Goal: Complete application form: Complete application form

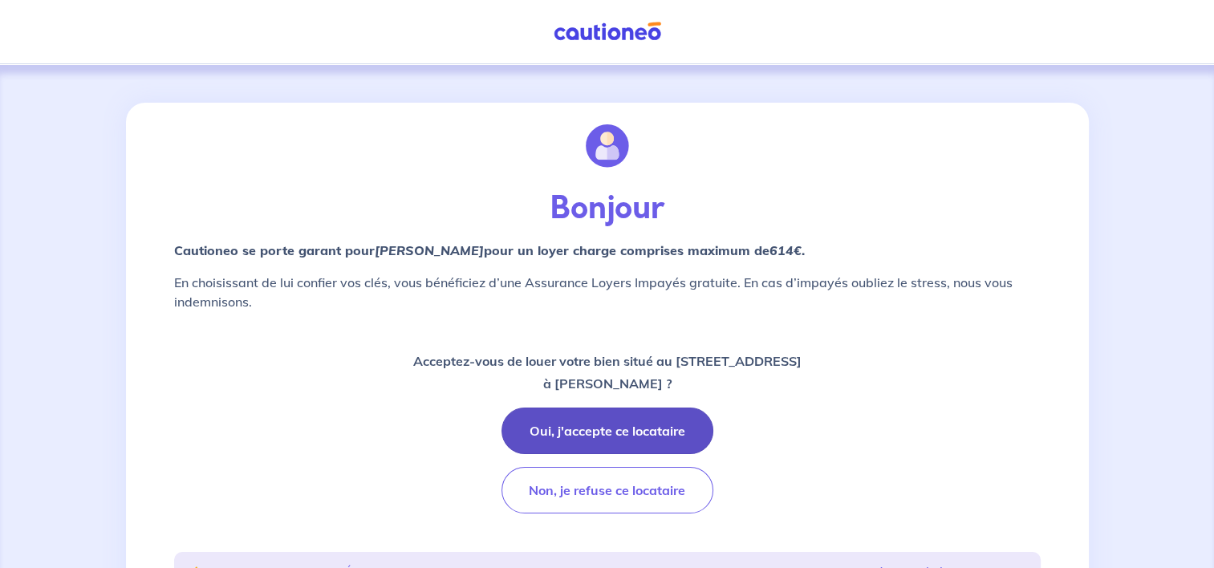
click at [583, 430] on button "Oui, j'accepte ce locataire" at bounding box center [608, 431] width 212 height 47
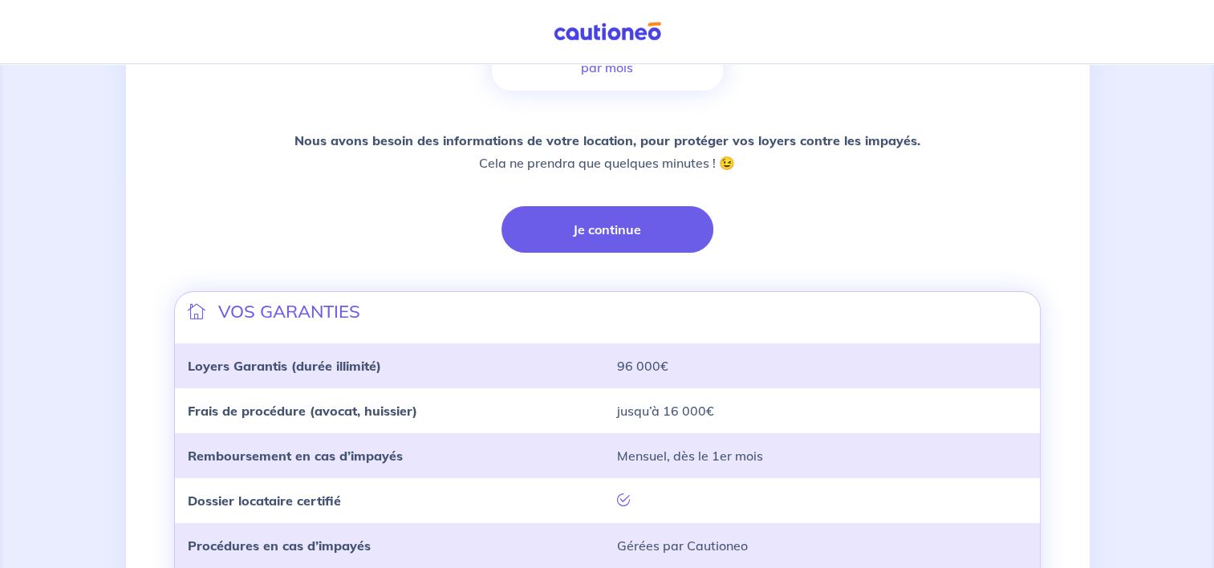
scroll to position [319, 0]
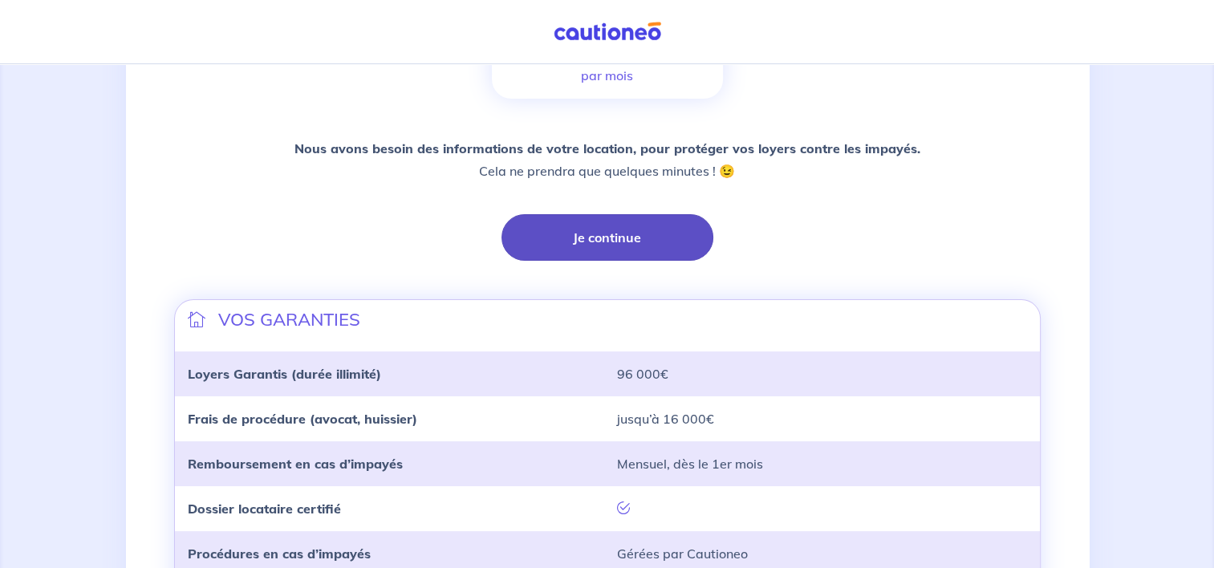
click at [607, 241] on button "Je continue" at bounding box center [608, 237] width 212 height 47
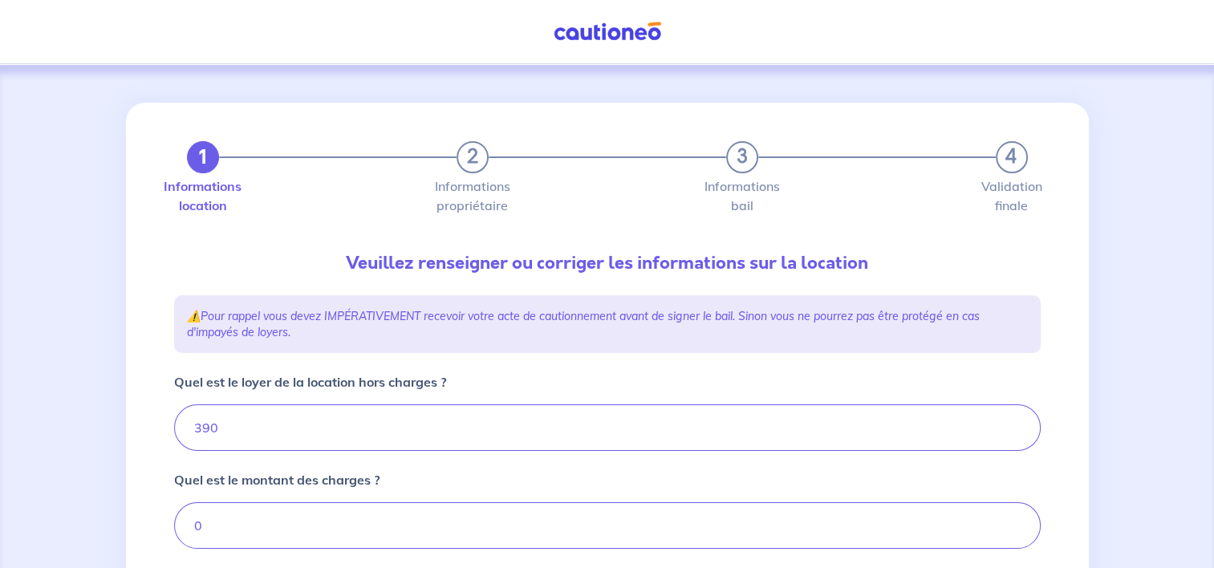
type input "390"
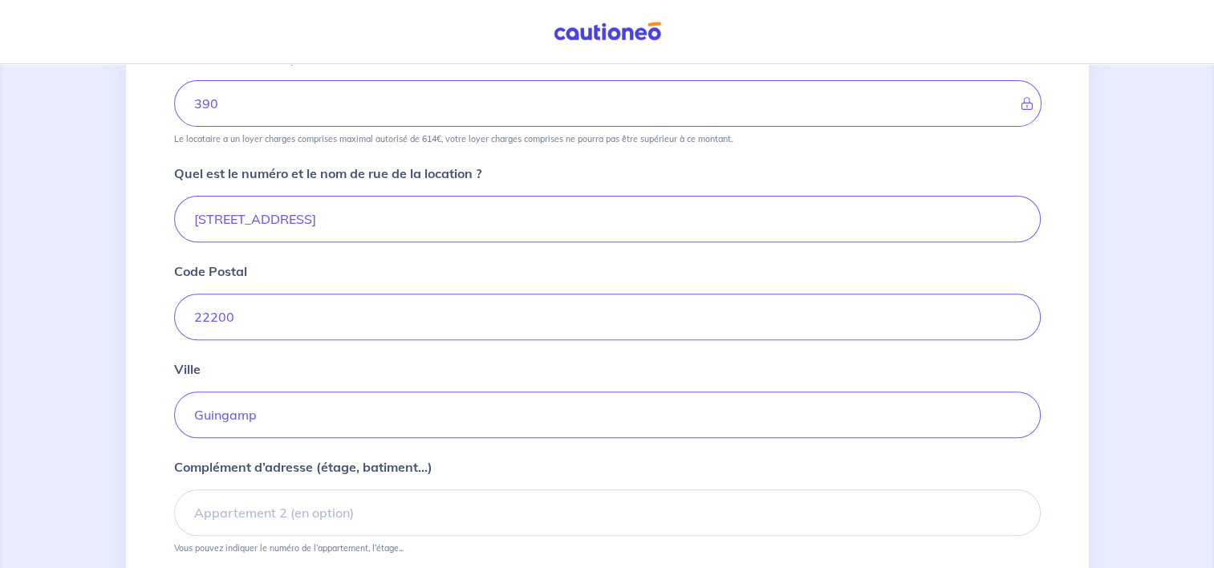
scroll to position [574, 0]
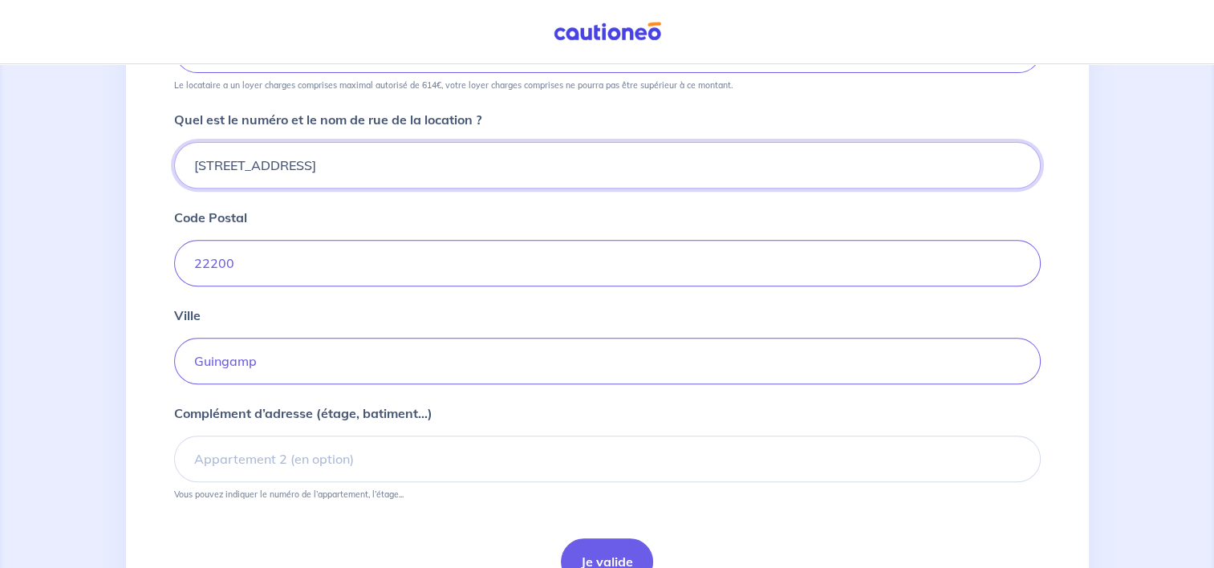
click at [205, 165] on input "[STREET_ADDRESS]" at bounding box center [607, 165] width 867 height 47
type input "[STREET_ADDRESS]"
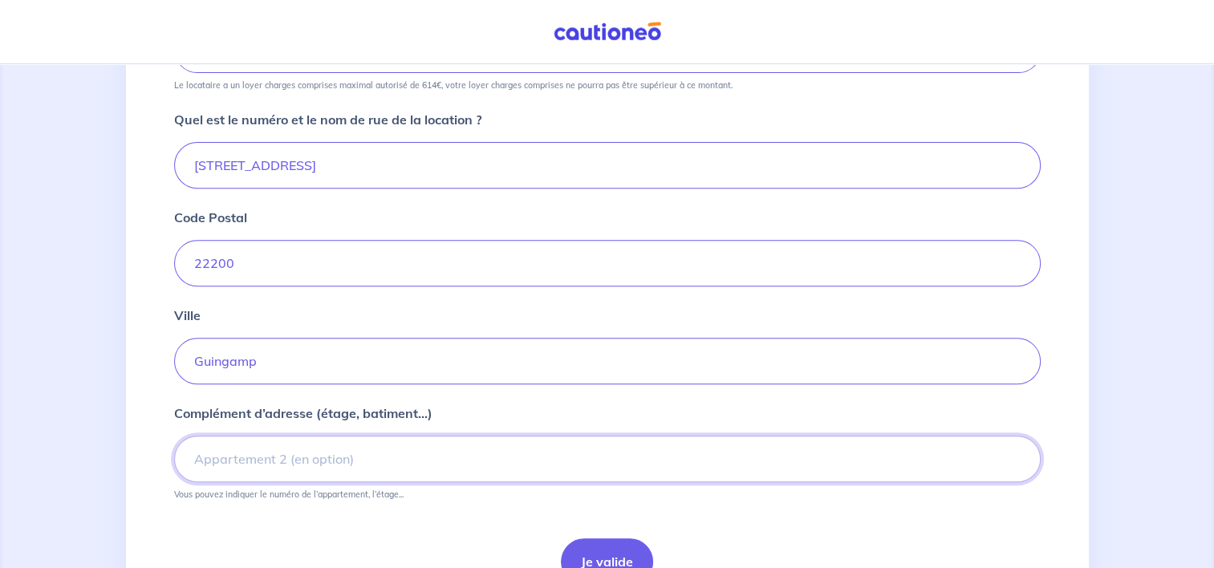
click at [245, 456] on input "Complément d’adresse (étage, batiment...)" at bounding box center [607, 459] width 867 height 47
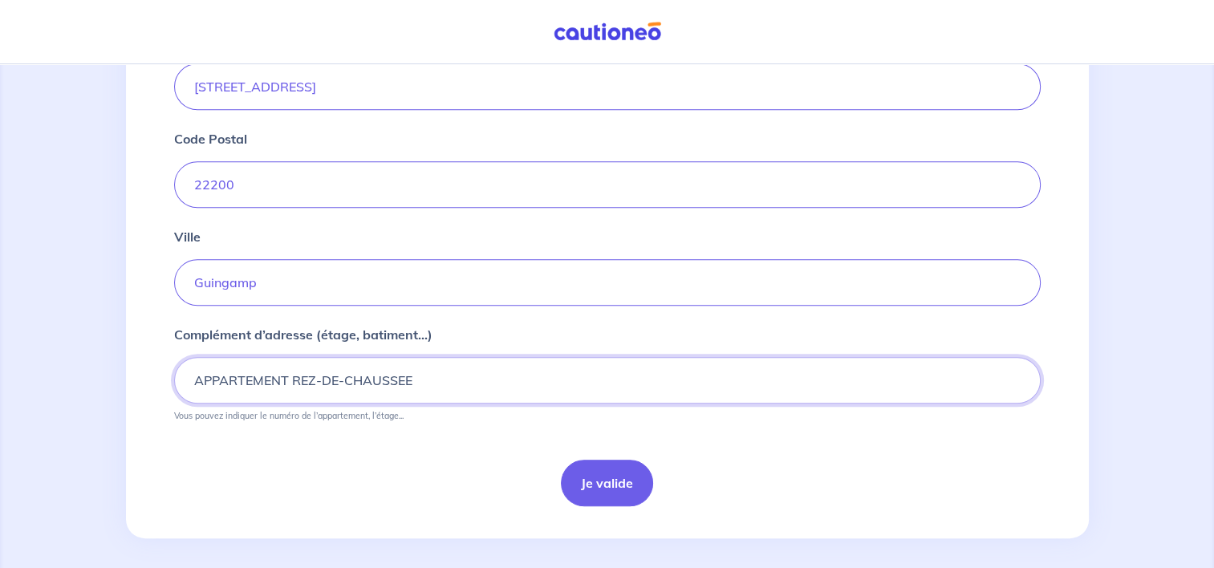
scroll to position [658, 0]
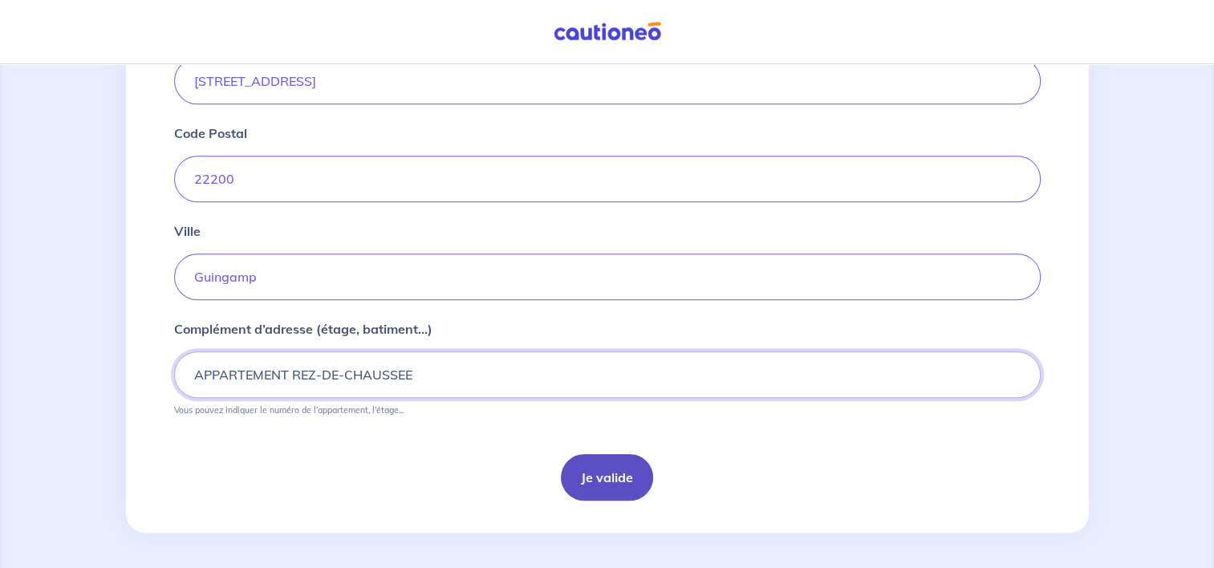
type input "APPARTEMENT REZ-DE-CHAUSSEE"
click at [610, 469] on button "Je valide" at bounding box center [607, 477] width 92 height 47
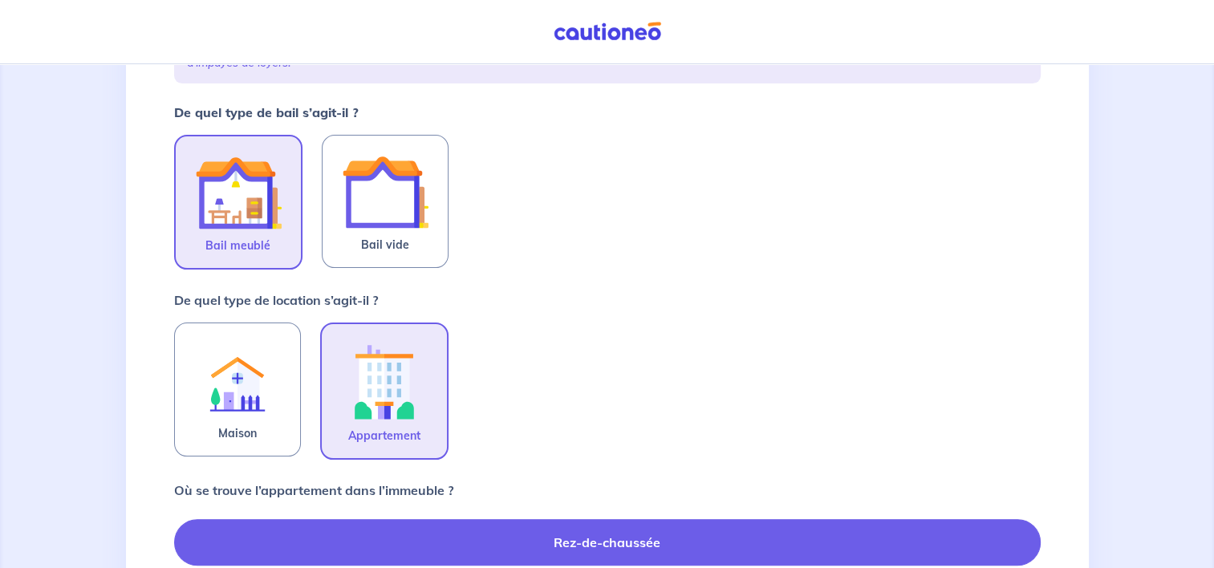
scroll to position [271, 0]
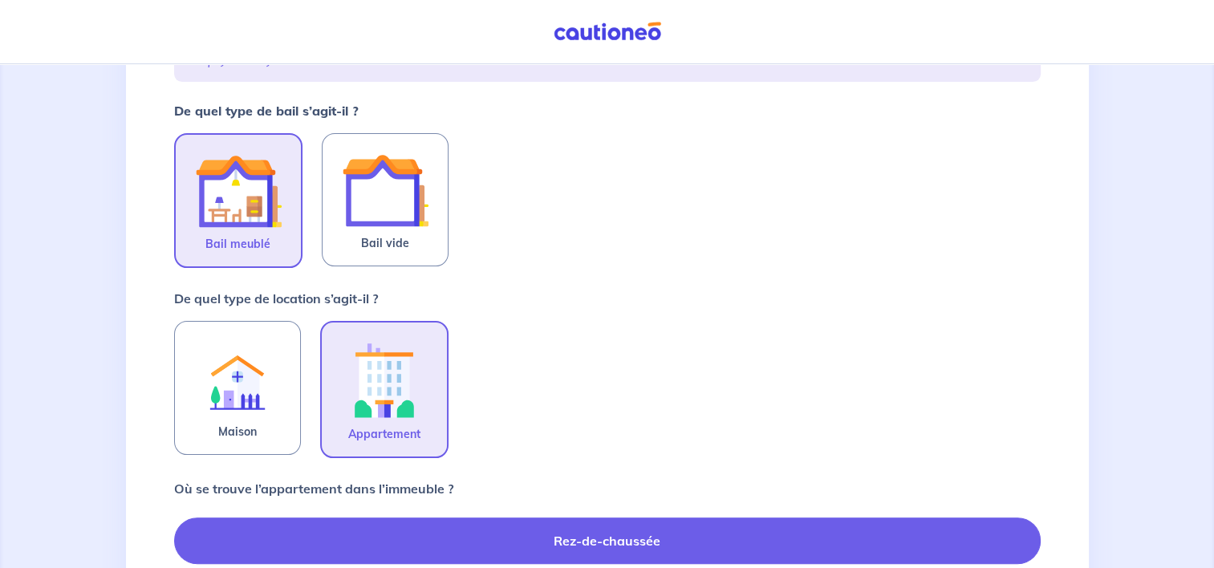
click at [221, 217] on img at bounding box center [238, 191] width 87 height 87
click at [0, 0] on input "Bail meublé" at bounding box center [0, 0] width 0 height 0
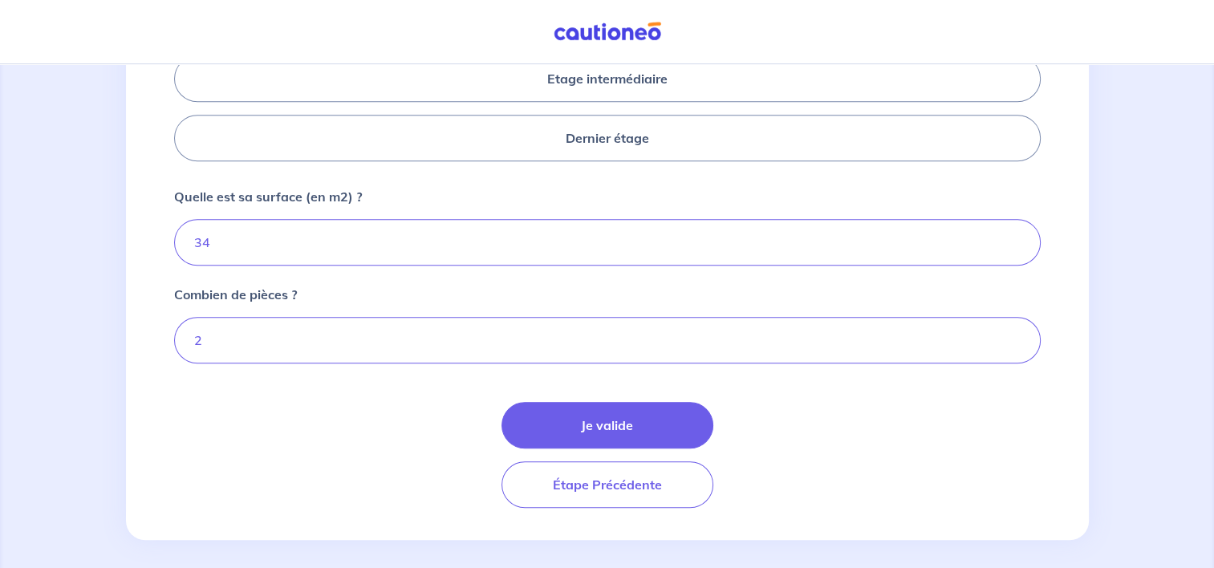
scroll to position [799, 0]
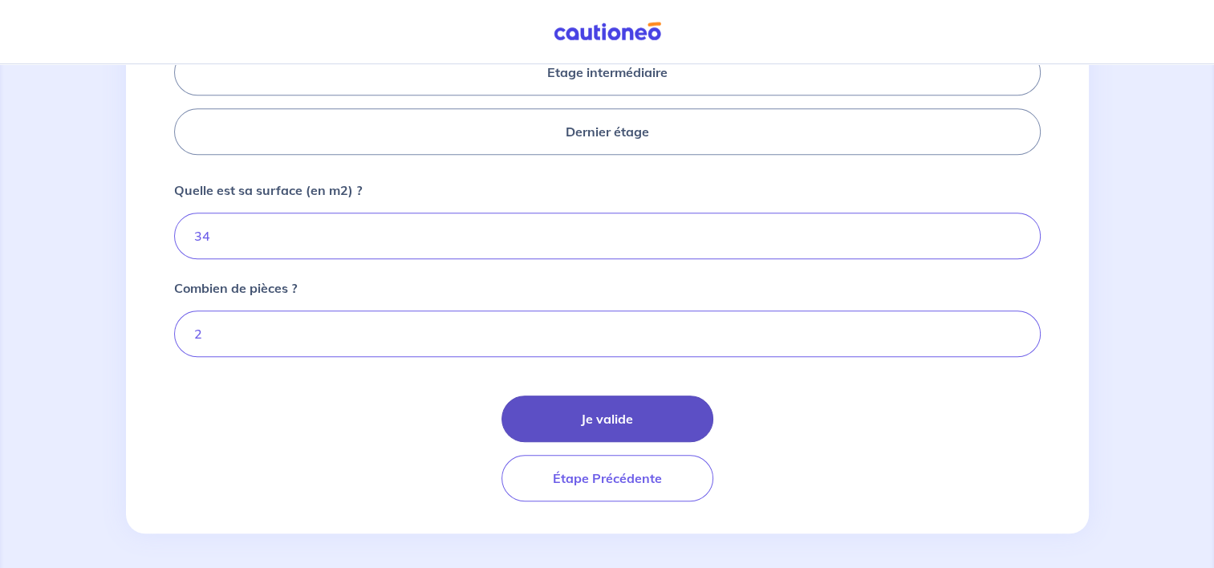
click at [629, 423] on button "Je valide" at bounding box center [608, 419] width 212 height 47
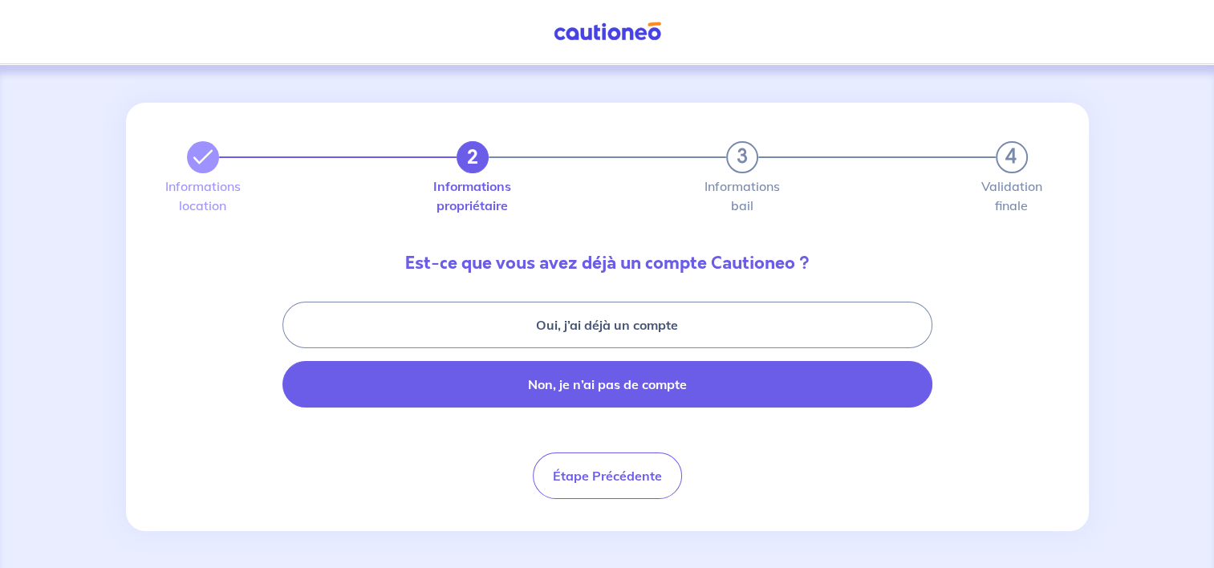
click at [597, 384] on button "Non, je n’ai pas de compte" at bounding box center [607, 384] width 650 height 47
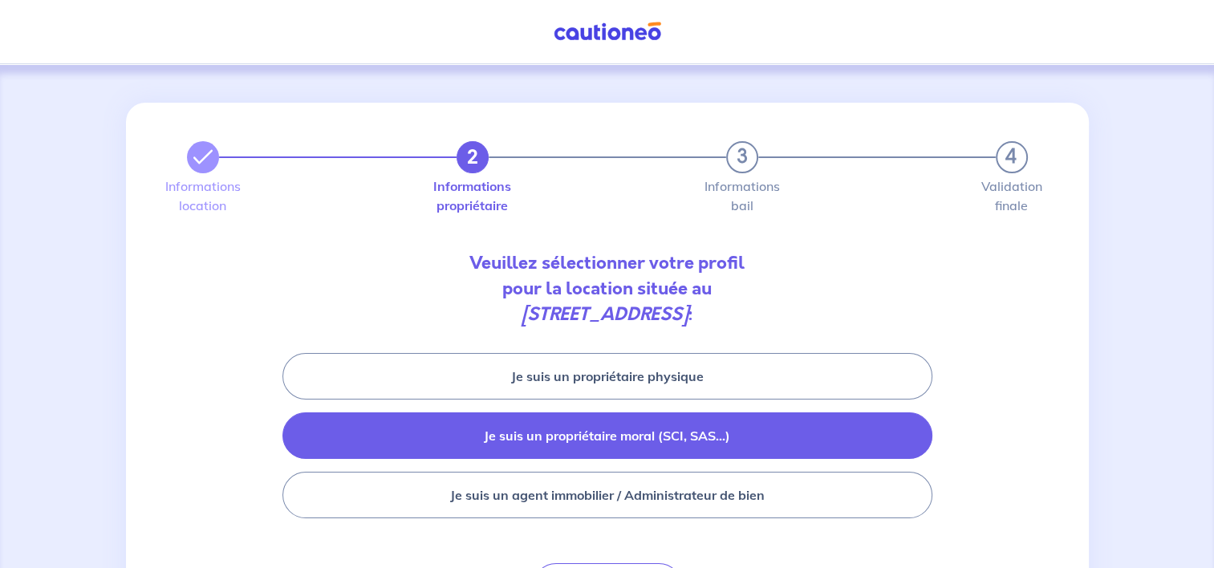
click at [599, 441] on button "Je suis un propriétaire moral (SCI, SAS...)" at bounding box center [607, 435] width 650 height 47
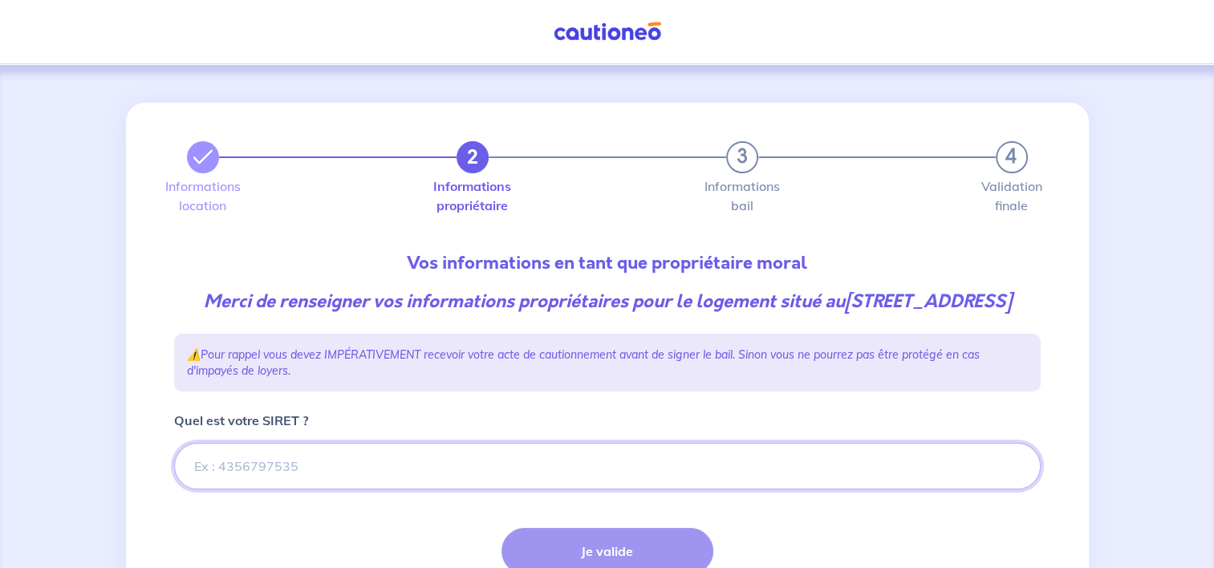
click at [260, 489] on input "Quel est votre SIRET ?" at bounding box center [607, 466] width 867 height 47
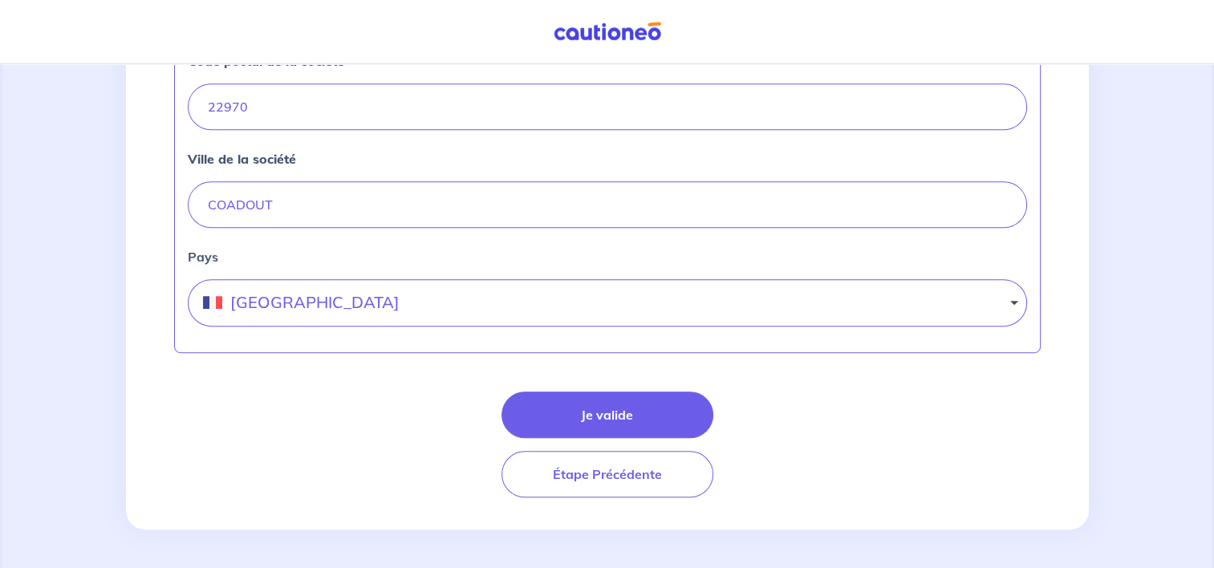
scroll to position [799, 0]
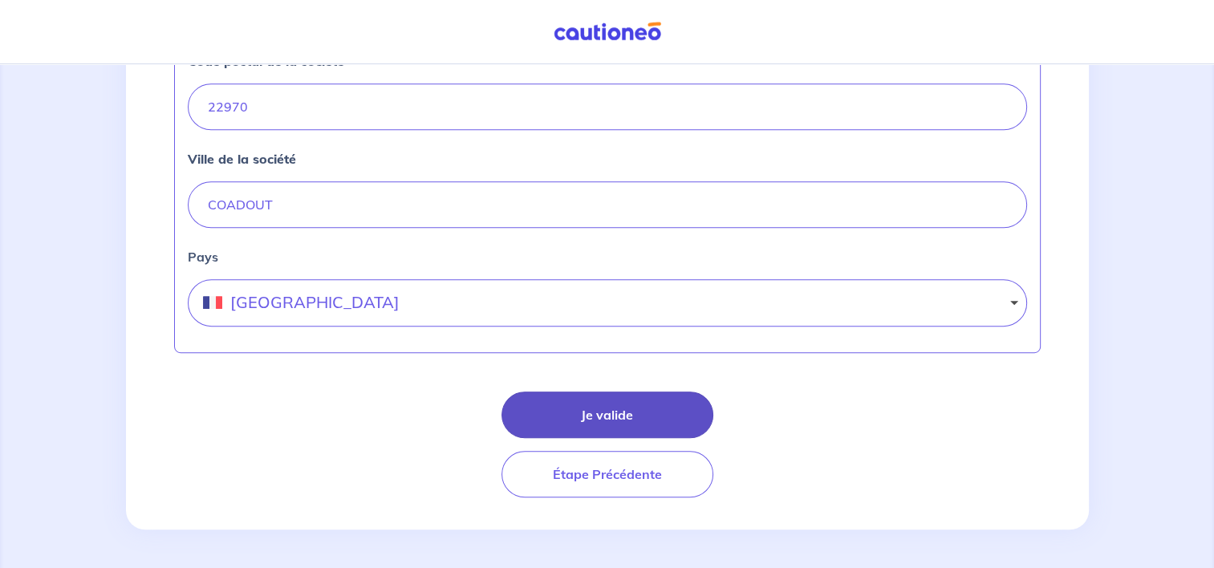
type input "[CREDIT_CARD_NUMBER]"
click at [595, 400] on button "Je valide" at bounding box center [608, 415] width 212 height 47
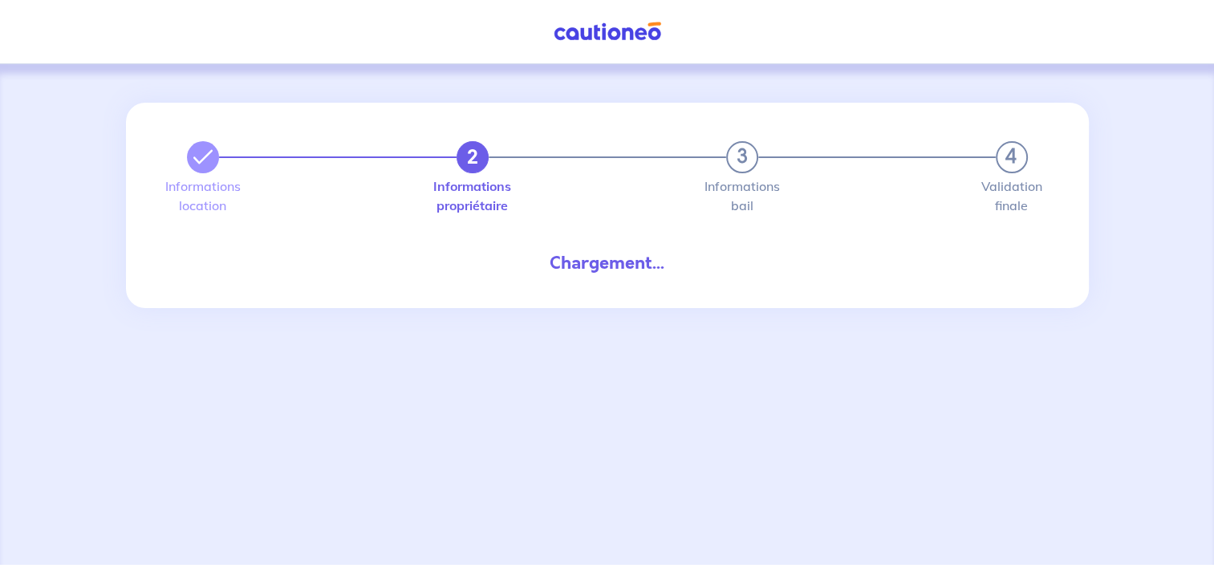
select select "FR"
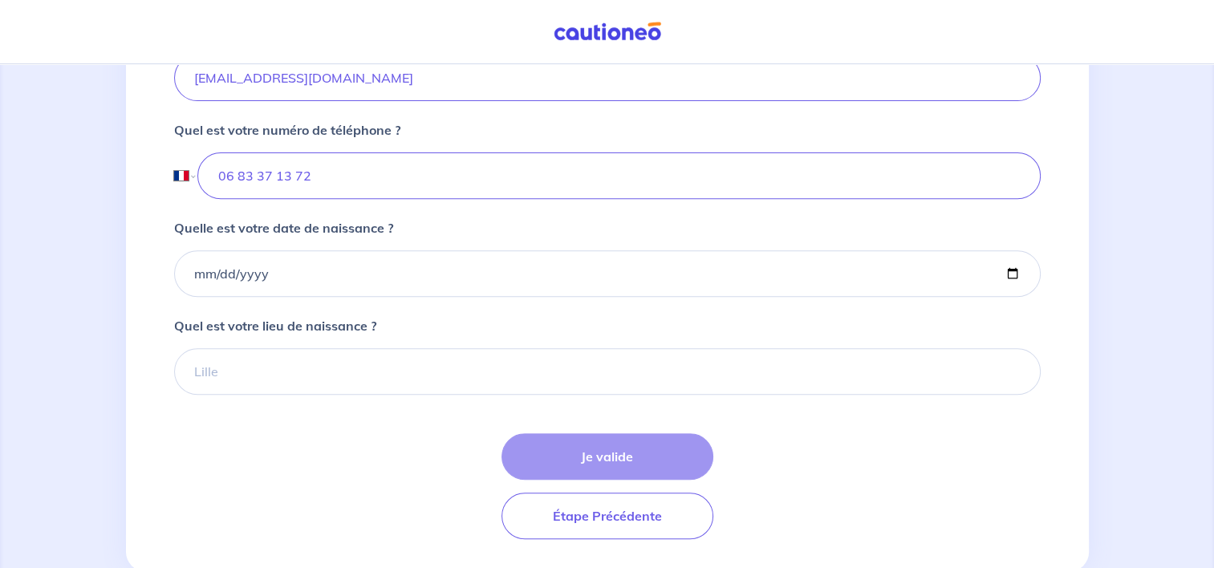
scroll to position [648, 0]
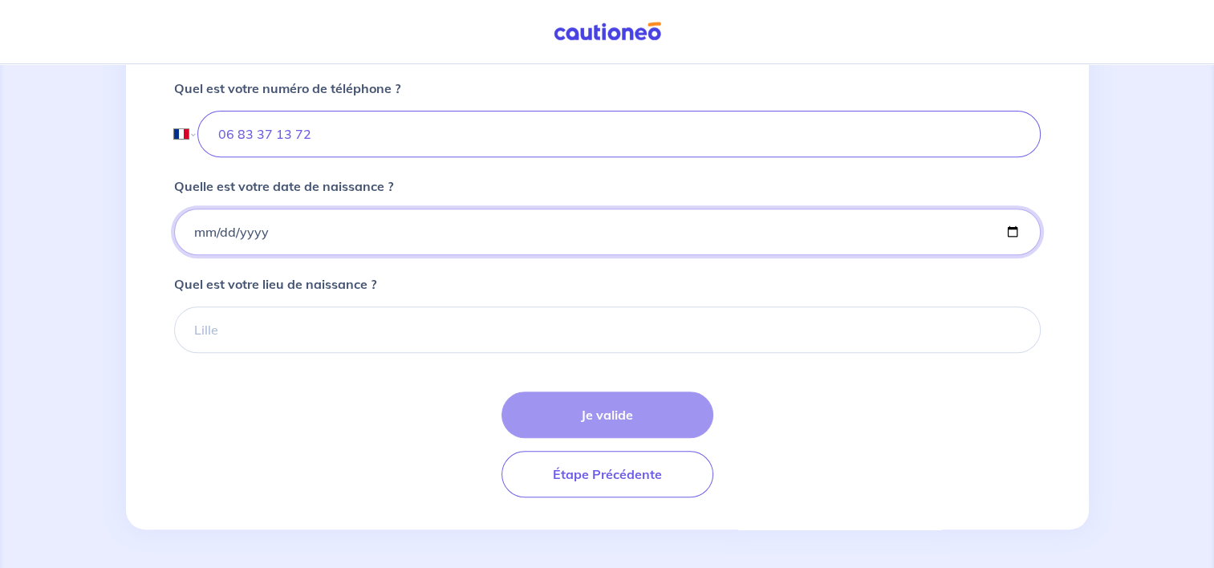
click at [199, 229] on input "Quelle est votre date de naissance ?" at bounding box center [607, 232] width 867 height 47
type input "[DATE]"
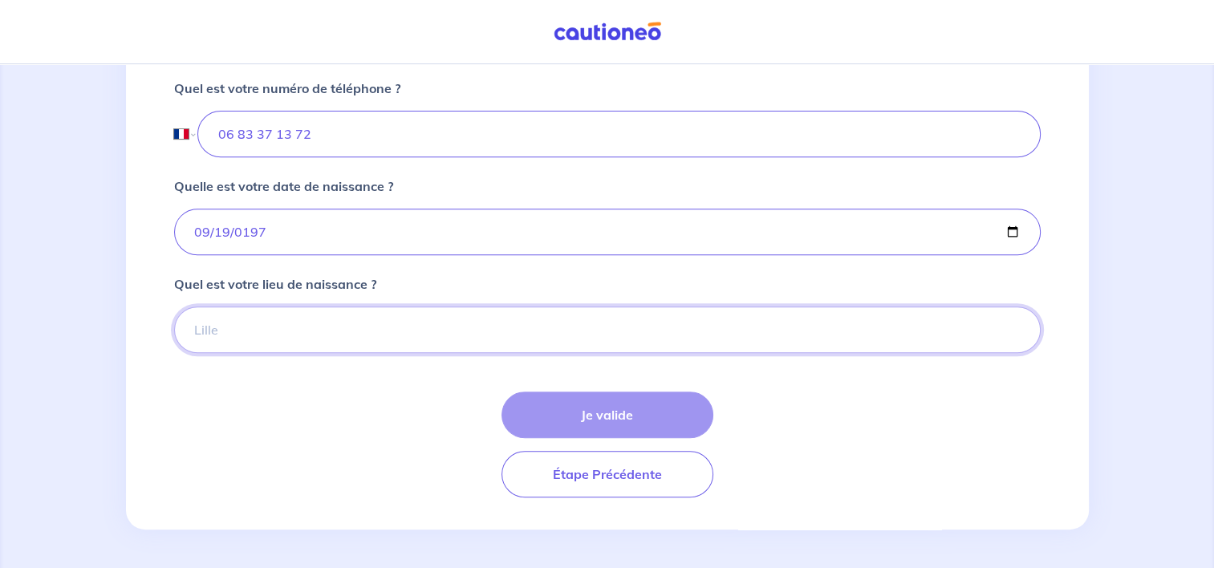
click at [222, 328] on input "Quel est votre lieu de naissance ?" at bounding box center [607, 330] width 867 height 47
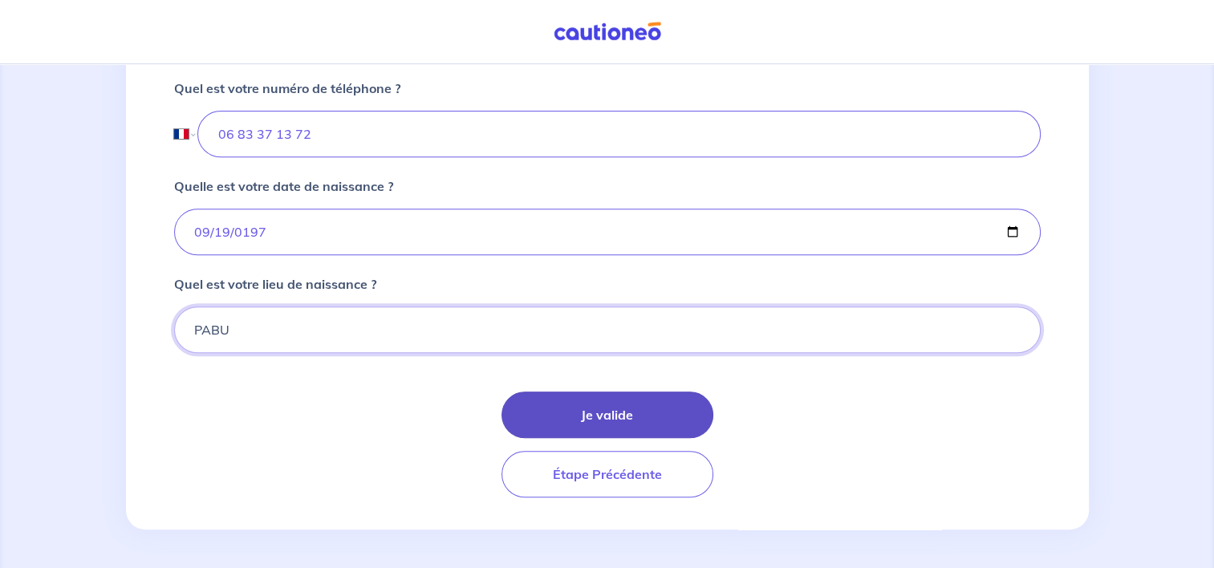
type input "PABU"
click at [578, 418] on button "Je valide" at bounding box center [608, 415] width 212 height 47
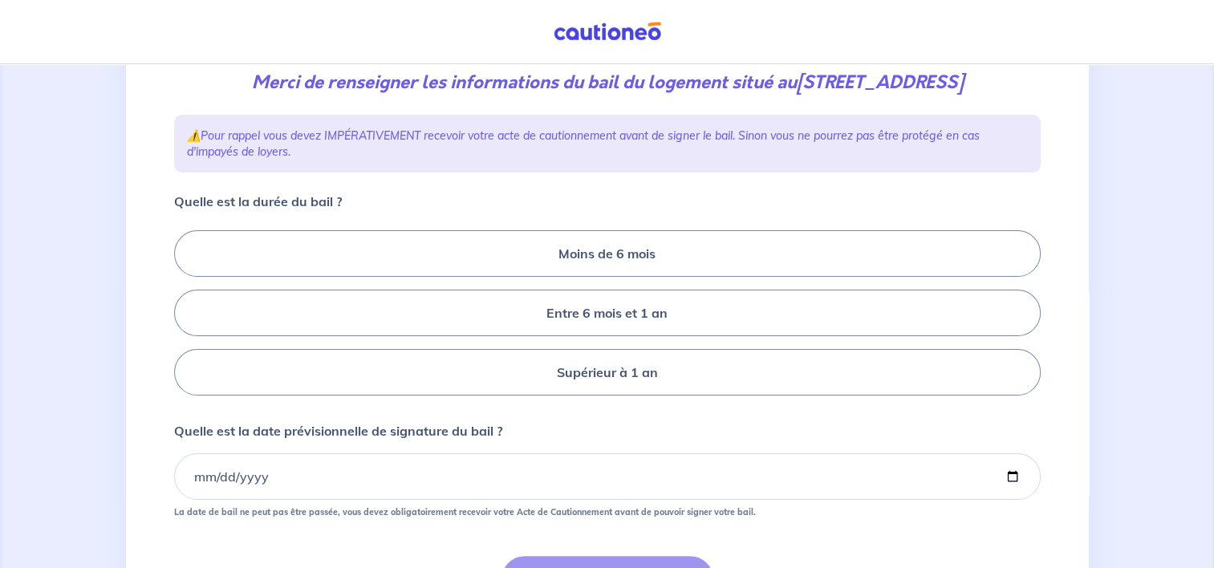
scroll to position [221, 0]
click at [600, 361] on label "Supérieur à 1 an" at bounding box center [607, 370] width 867 height 47
click at [185, 317] on input "Supérieur à 1 an" at bounding box center [179, 312] width 10 height 10
radio input "true"
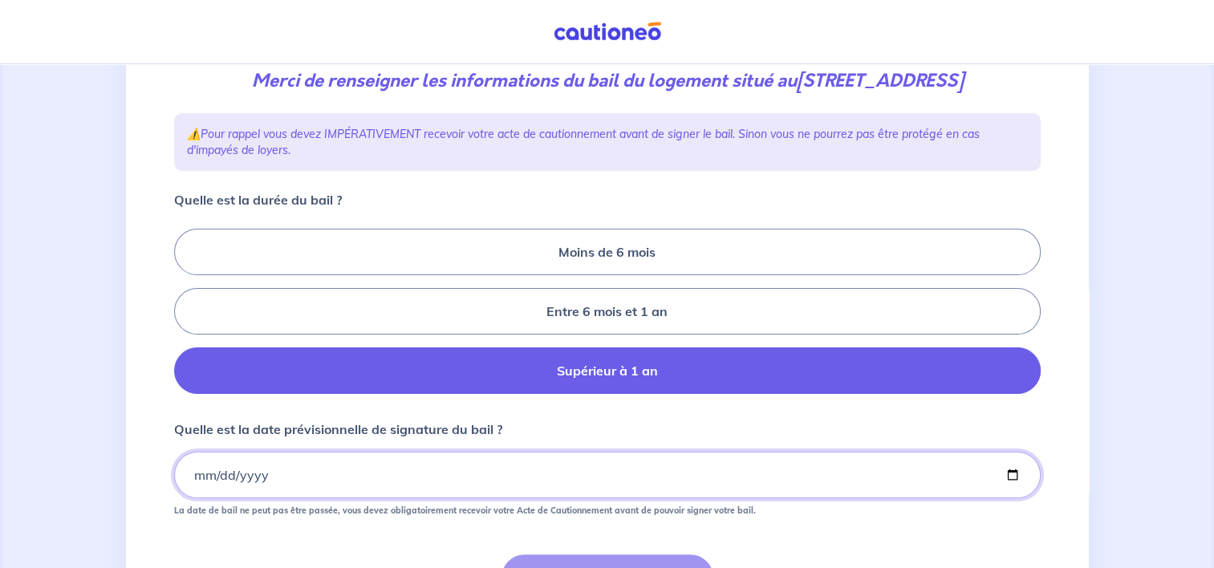
click at [189, 472] on input "Quelle est la date prévisionnelle de signature du bail ?" at bounding box center [607, 475] width 867 height 47
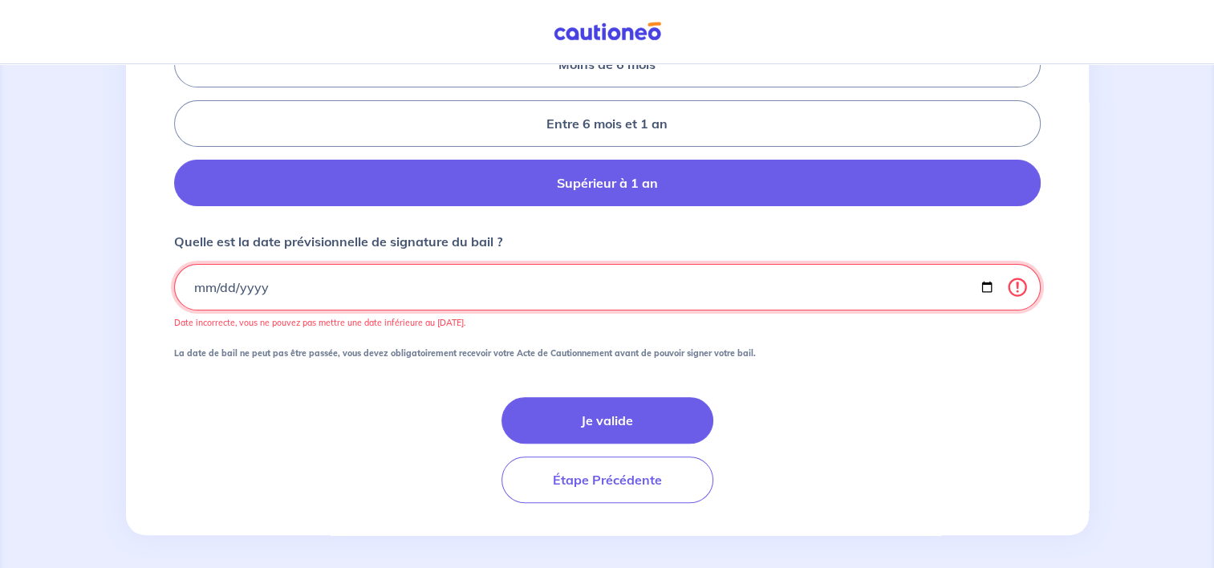
scroll to position [412, 0]
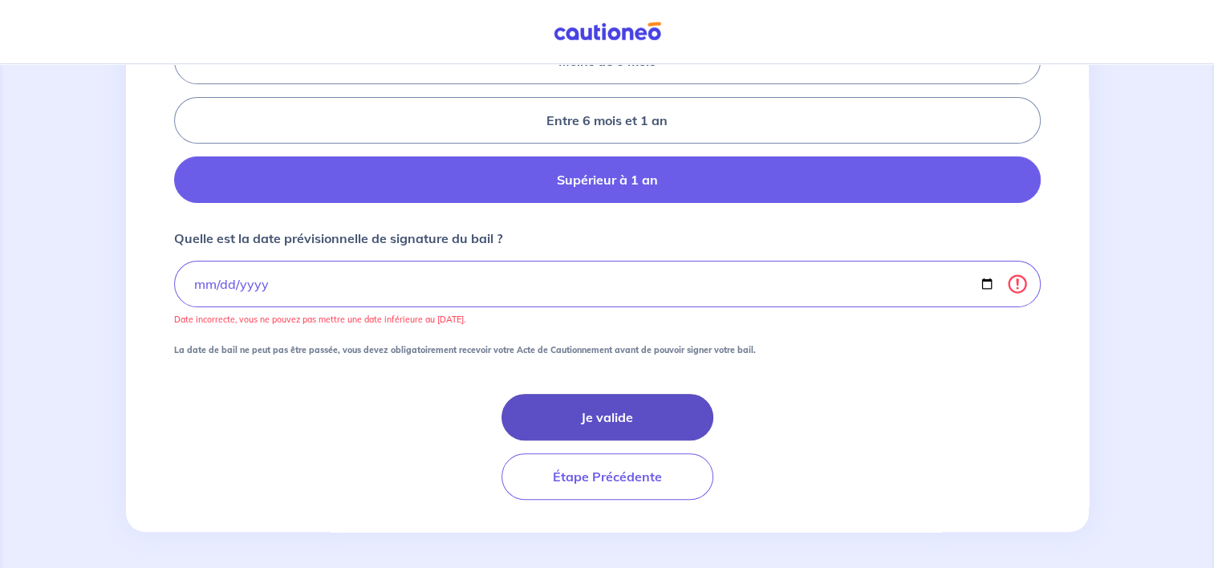
click at [635, 419] on button "Je valide" at bounding box center [608, 417] width 212 height 47
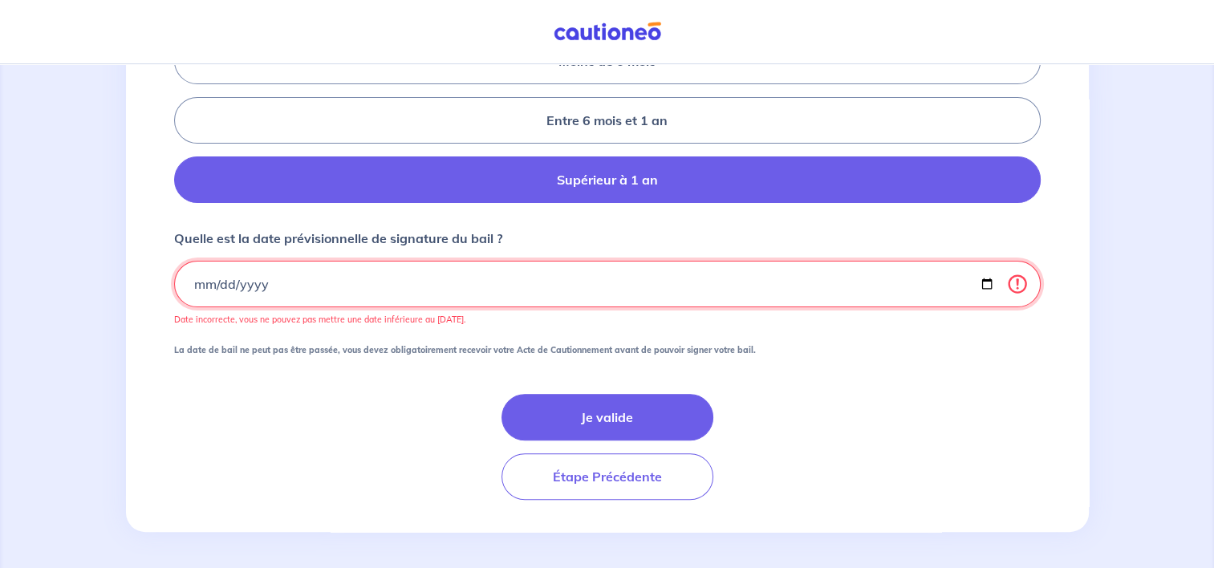
type input "[DATE]"
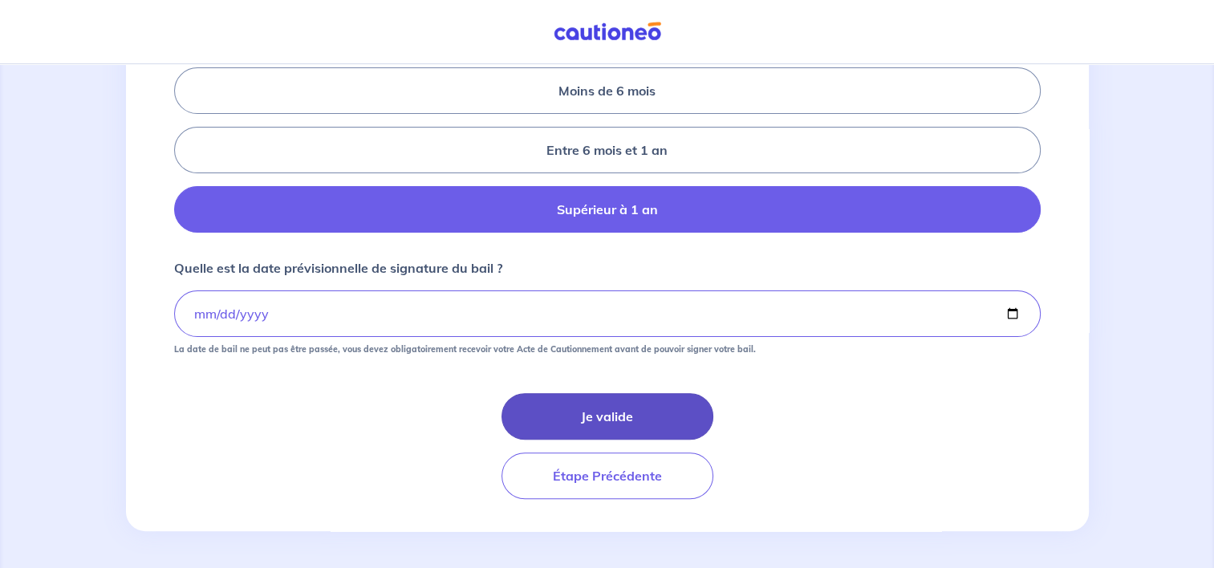
click at [619, 421] on button "Je valide" at bounding box center [608, 416] width 212 height 47
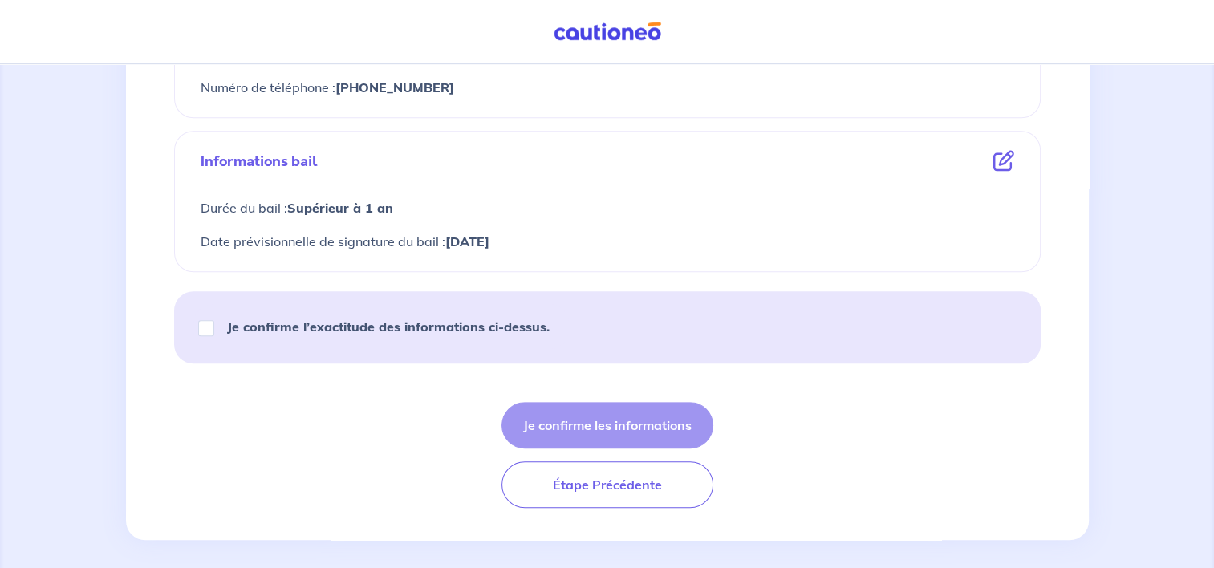
scroll to position [942, 0]
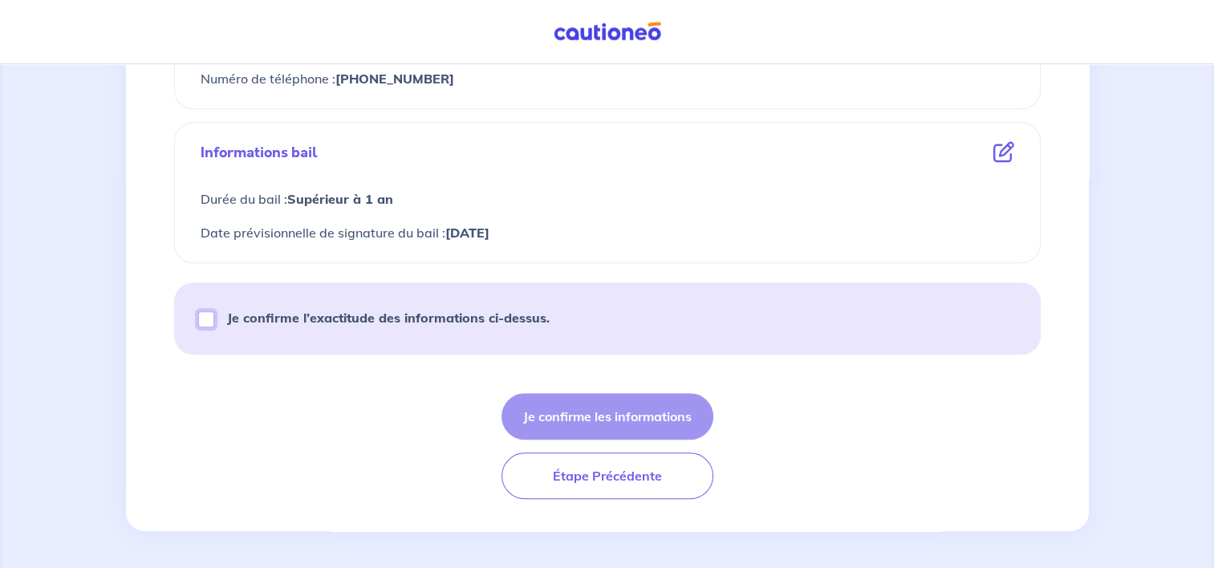
click at [205, 321] on input "Je confirme l’exactitude des informations ci-dessus." at bounding box center [206, 319] width 16 height 16
checkbox input "true"
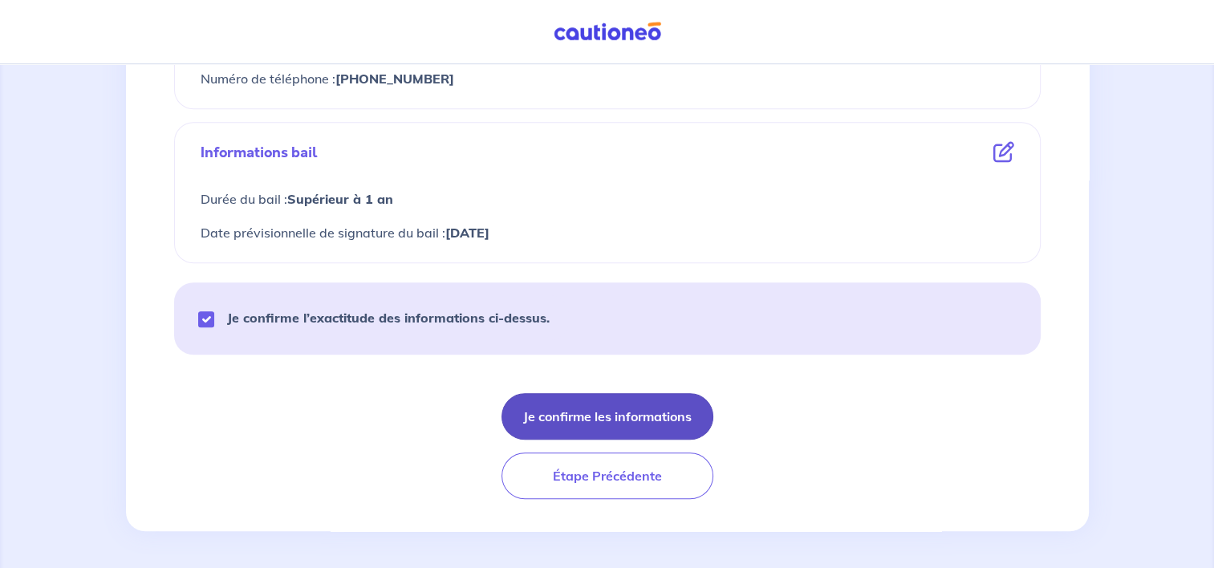
click at [620, 419] on button "Je confirme les informations" at bounding box center [608, 416] width 212 height 47
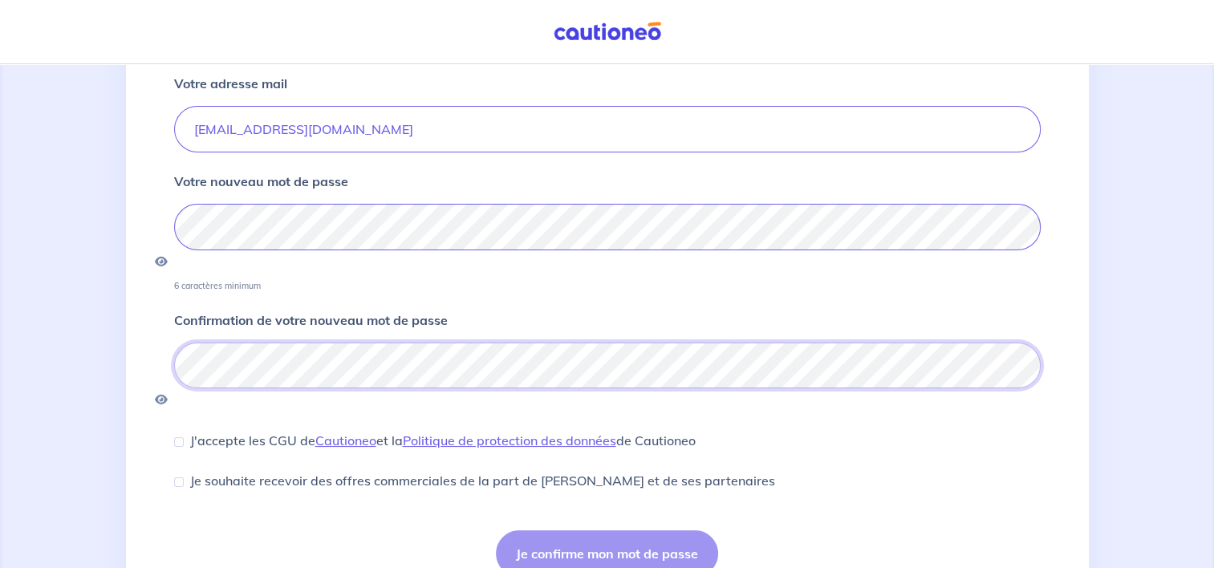
scroll to position [218, 0]
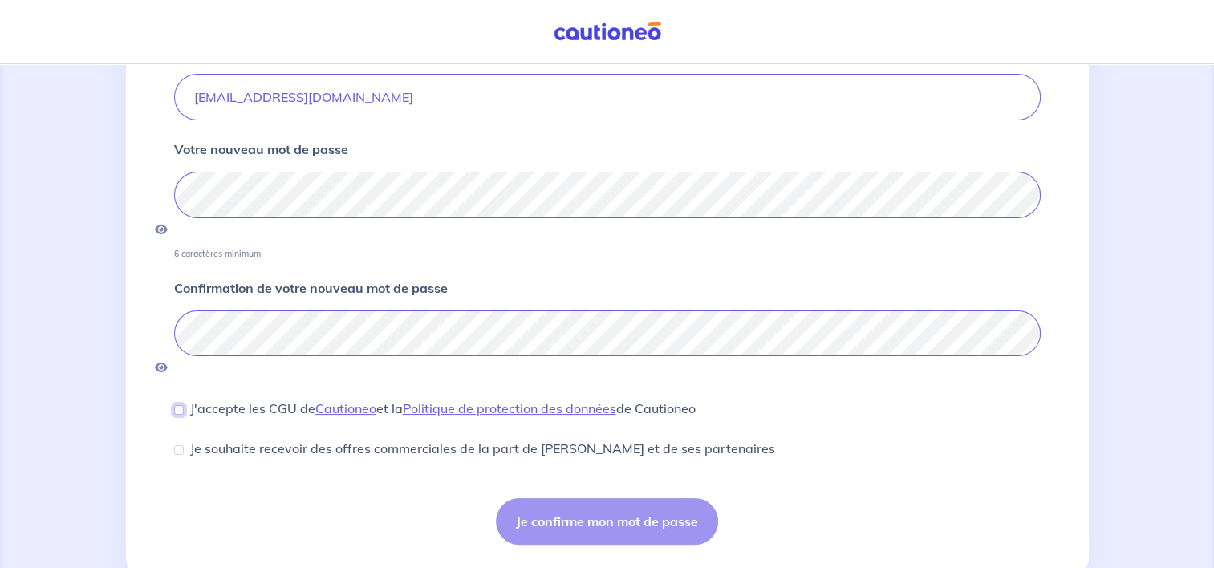
click at [177, 405] on input "J'accepte les CGU de [PERSON_NAME] et la Politique de protection des données de…" at bounding box center [179, 410] width 10 height 10
checkbox input "true"
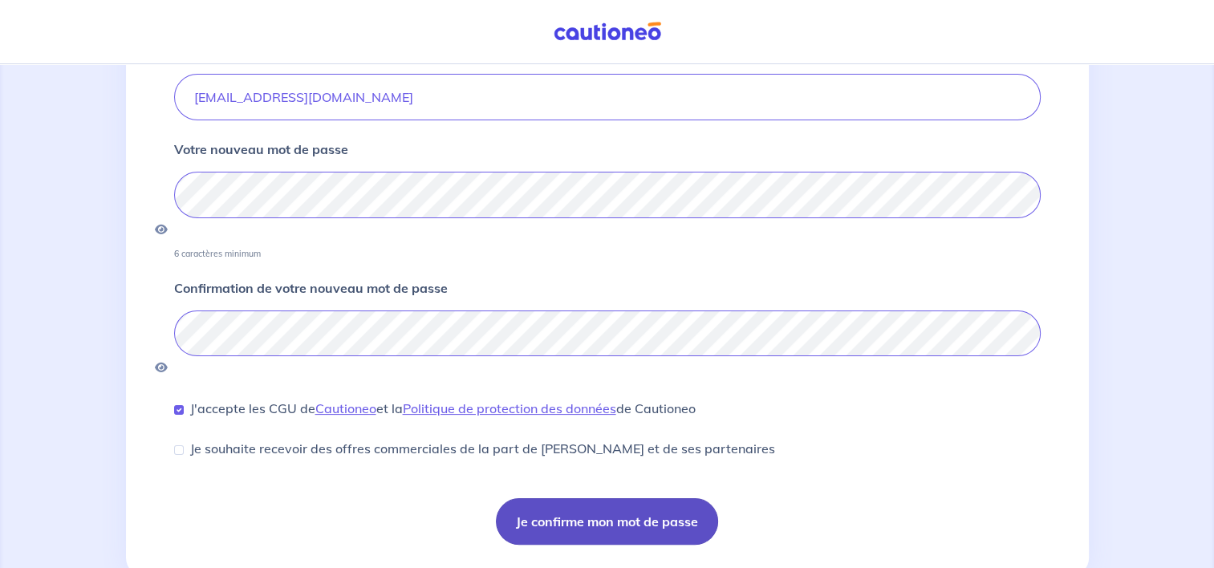
click at [594, 498] on button "Je confirme mon mot de passe" at bounding box center [607, 521] width 222 height 47
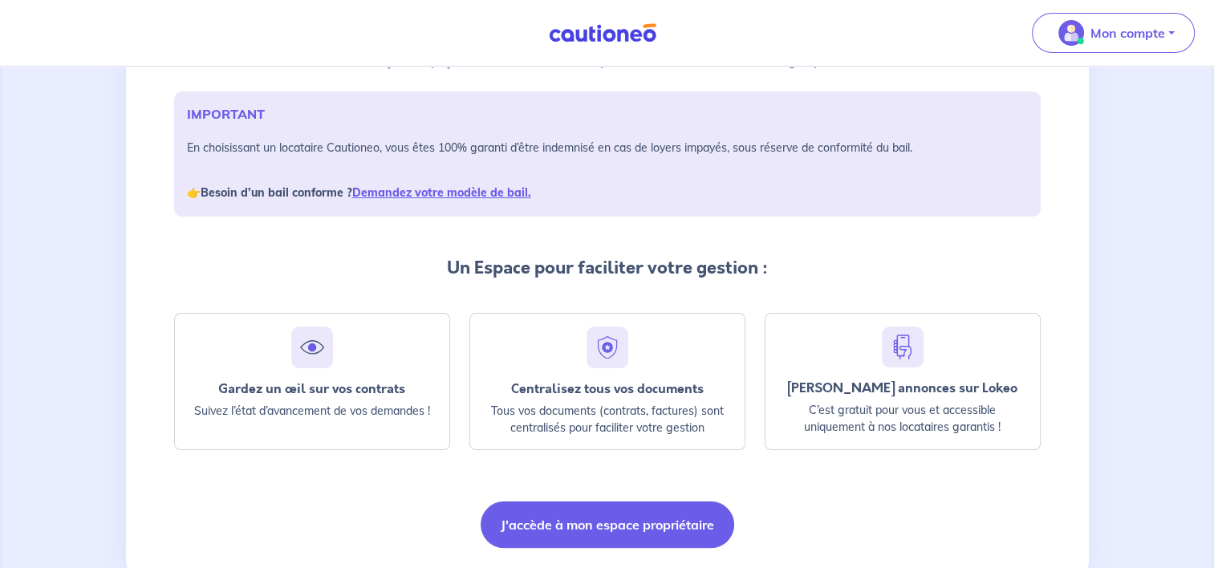
scroll to position [266, 0]
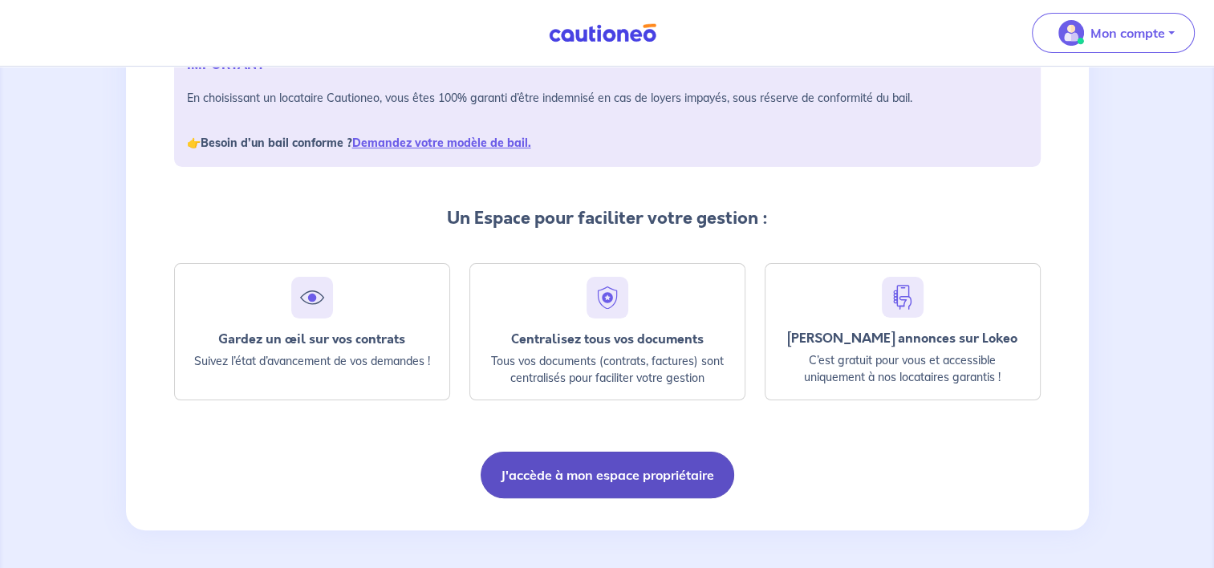
click at [631, 465] on button "J'accède à mon espace propriétaire" at bounding box center [608, 475] width 254 height 47
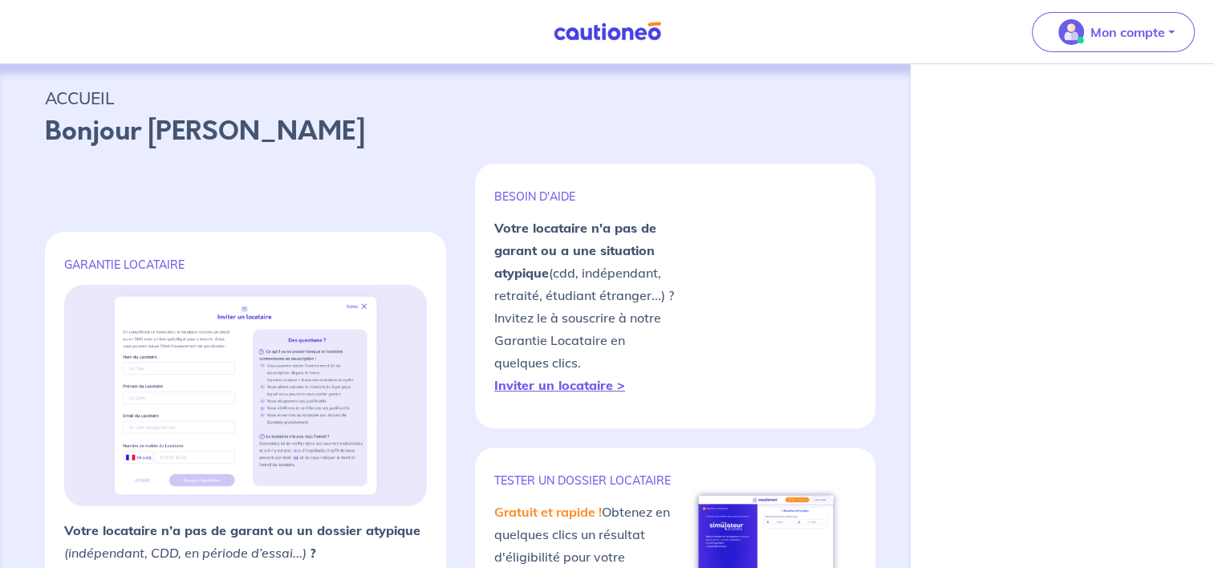
select select "FR"
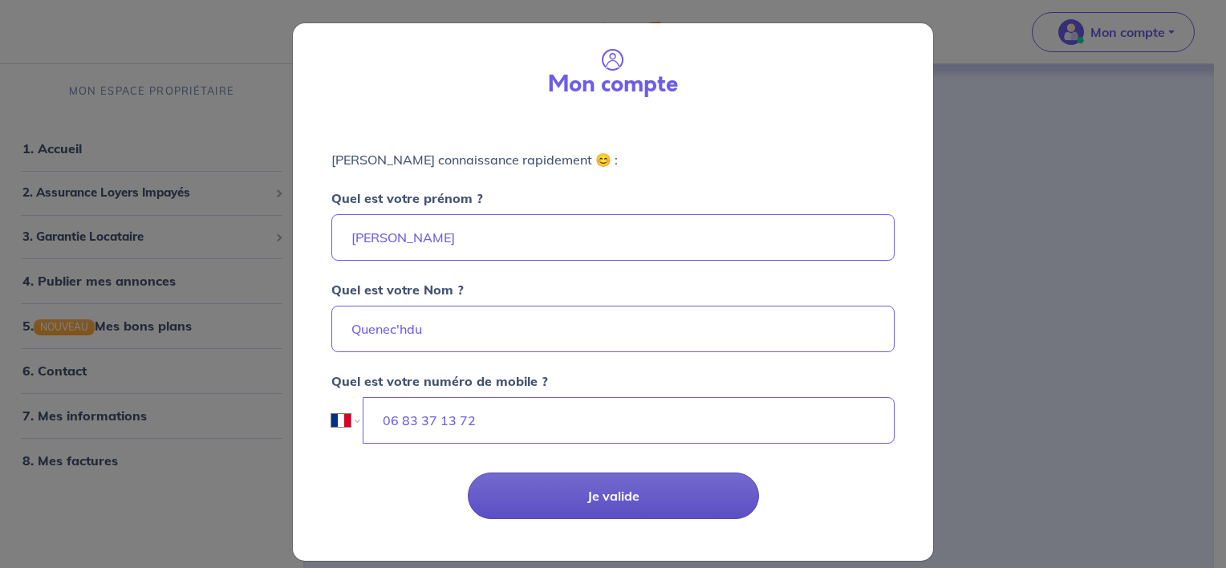
click at [619, 494] on button "Je valide" at bounding box center [613, 496] width 291 height 47
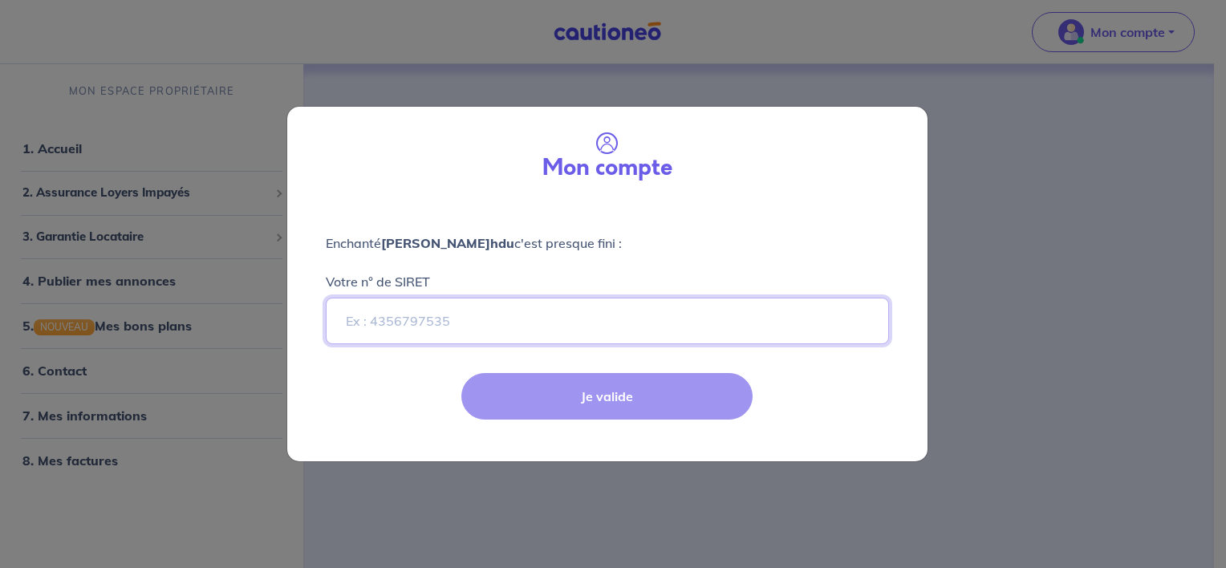
click at [392, 324] on input "Votre n° de SIRET" at bounding box center [607, 321] width 563 height 47
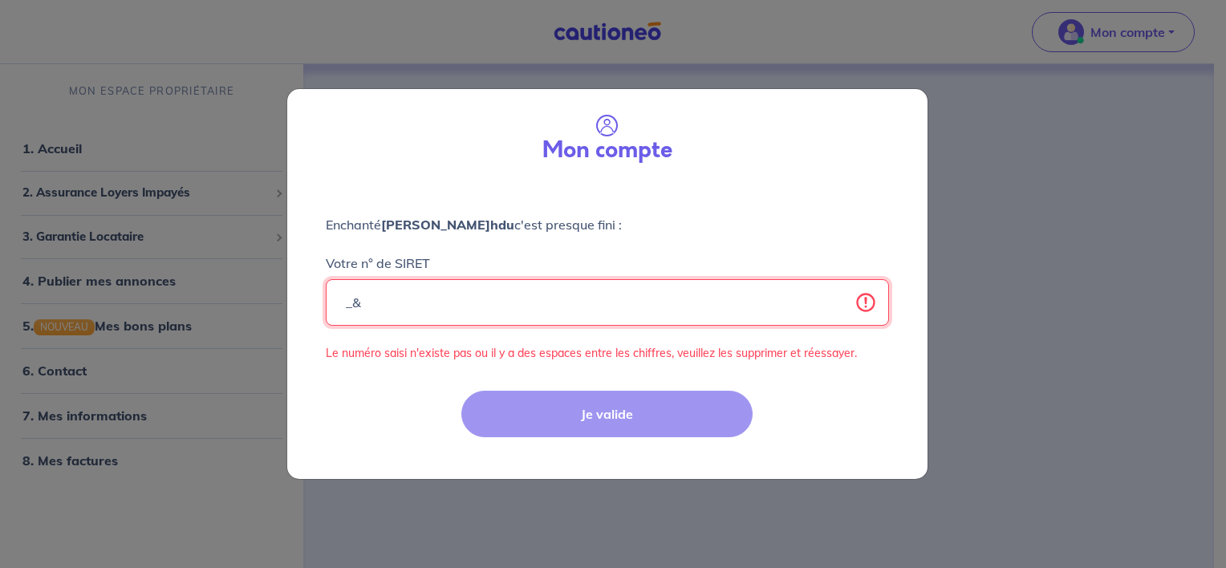
type input "_"
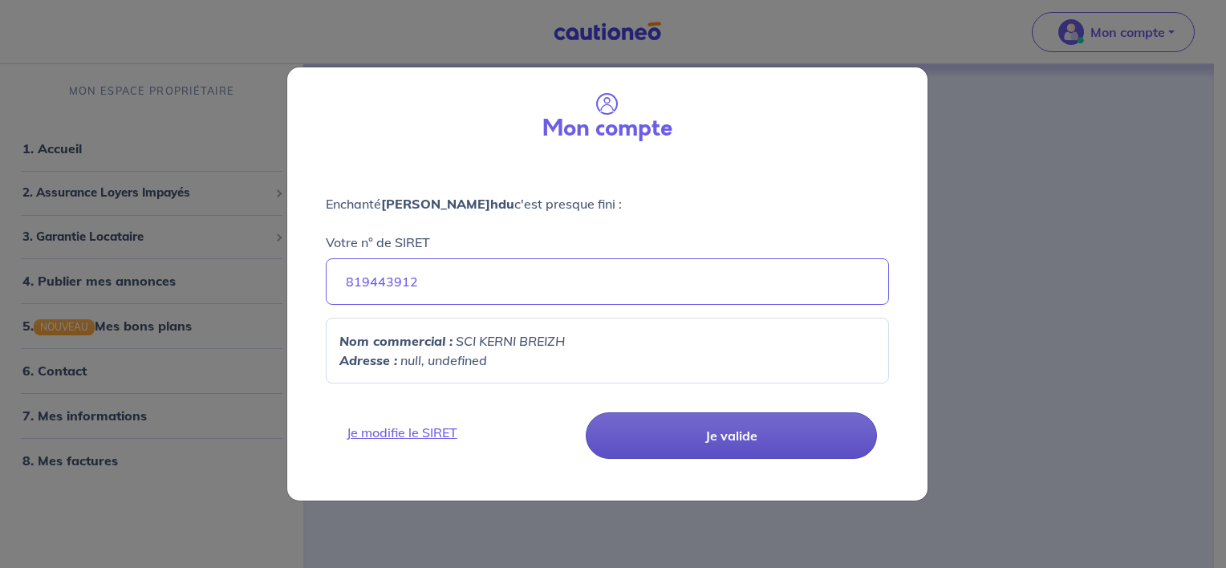
click at [732, 431] on button "Je valide" at bounding box center [731, 435] width 291 height 47
click at [694, 441] on button "Je valide" at bounding box center [731, 435] width 291 height 47
click at [719, 438] on button "Je valide" at bounding box center [731, 435] width 291 height 47
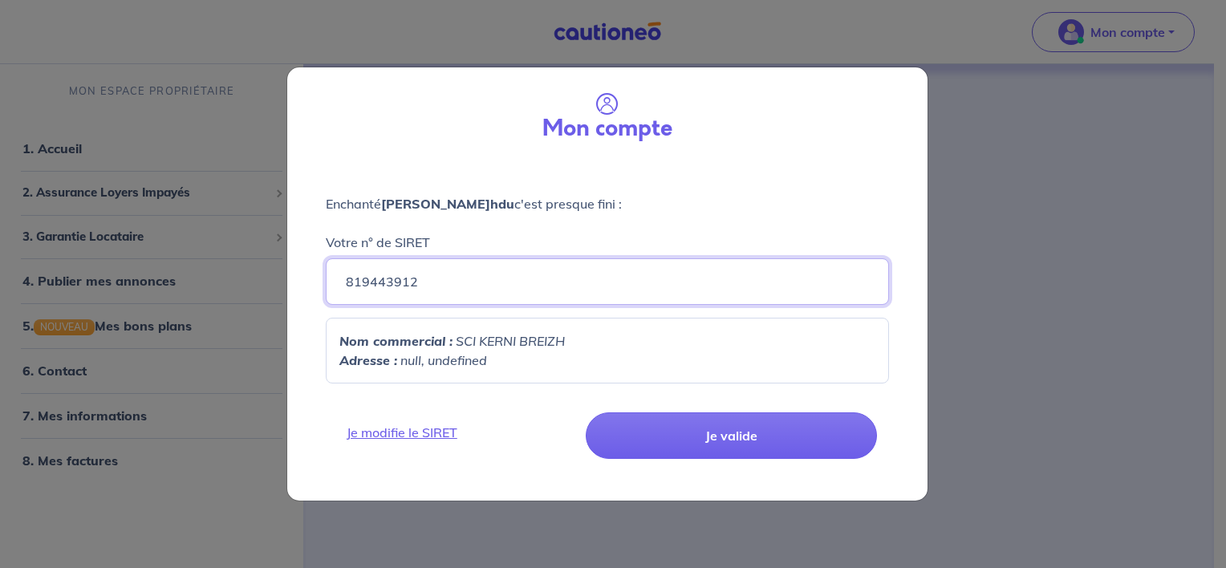
click at [435, 279] on input "819443912" at bounding box center [607, 281] width 563 height 47
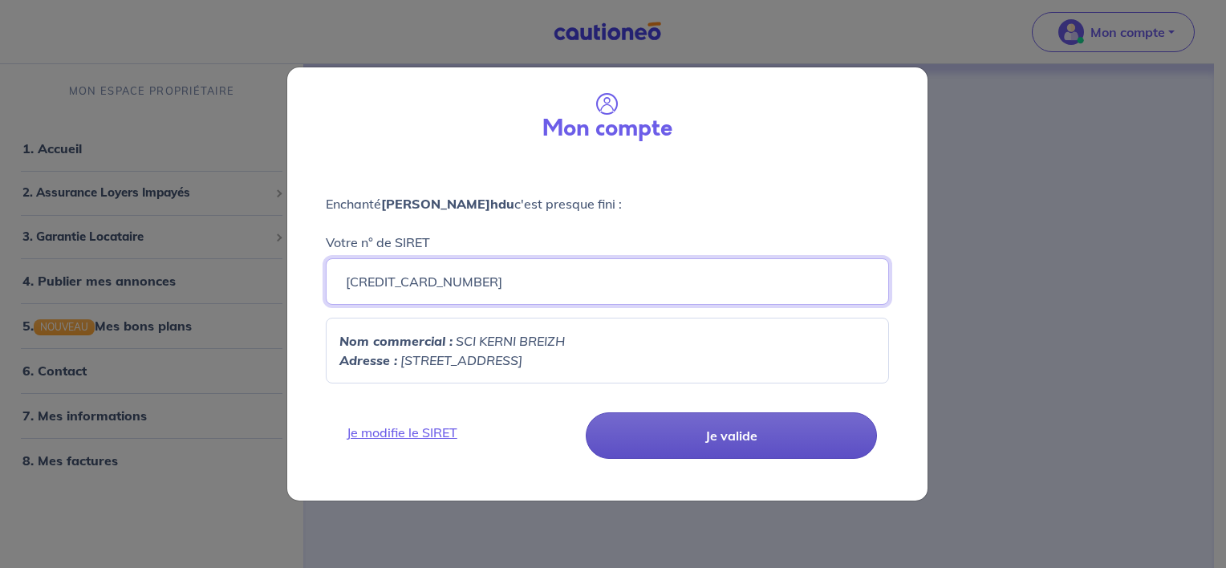
type input "[CREDIT_CARD_NUMBER]"
click at [730, 427] on button "Je valide" at bounding box center [731, 435] width 291 height 47
click at [732, 427] on button "Je valide" at bounding box center [731, 435] width 291 height 47
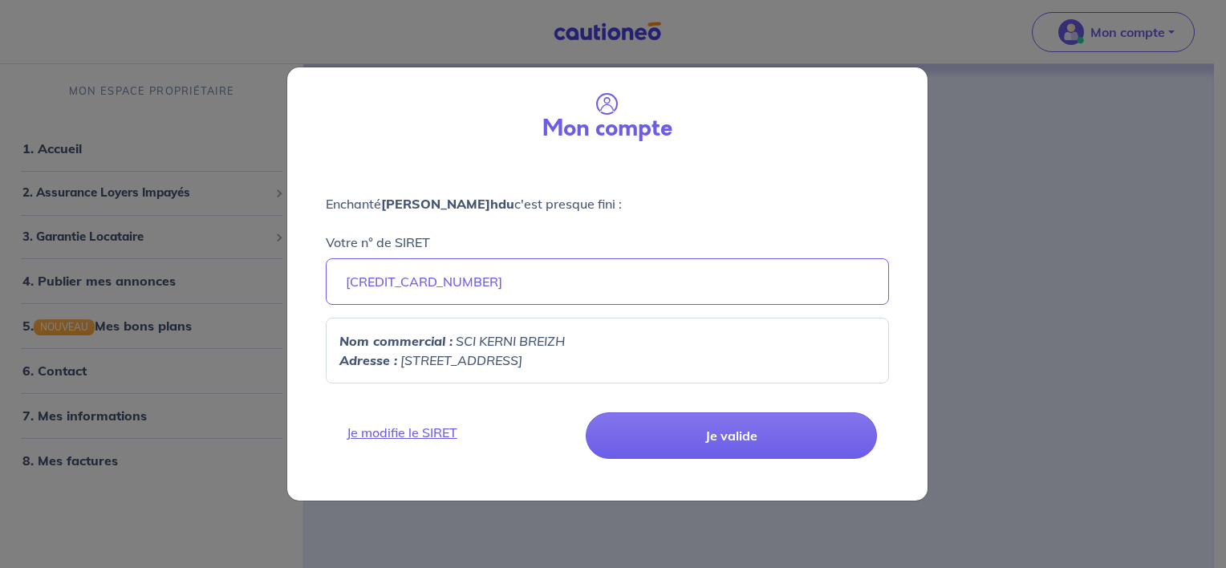
click at [1023, 310] on div "Mon compte Enchanté Nathalie Quenec'hdu c'est presque fini : Votre n° de SIRET …" at bounding box center [613, 284] width 1226 height 568
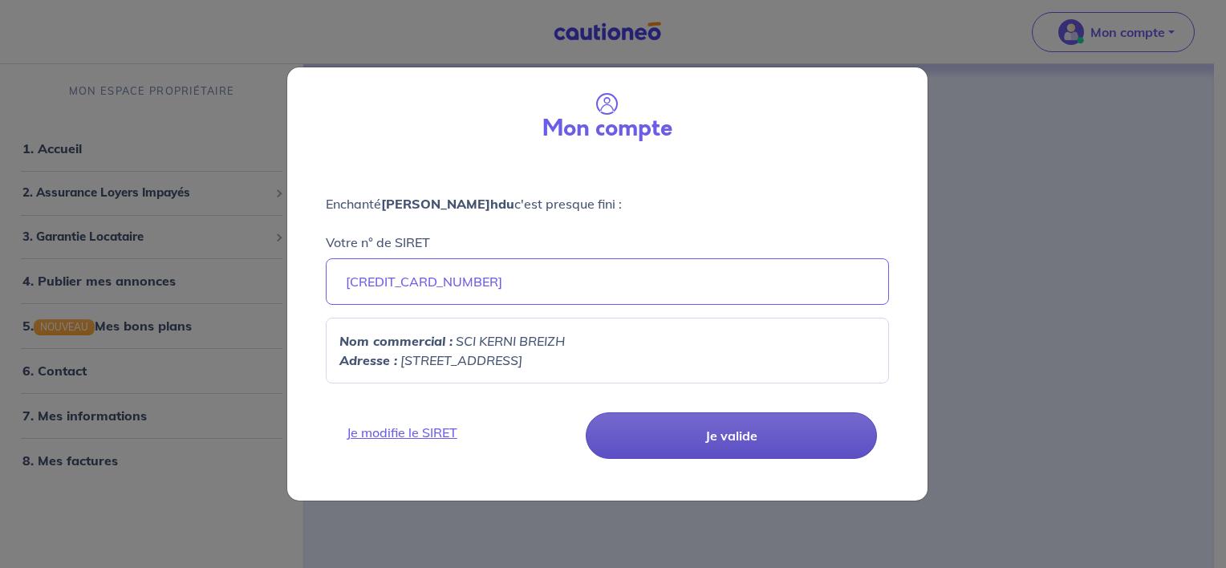
click at [737, 442] on button "Je valide" at bounding box center [731, 435] width 291 height 47
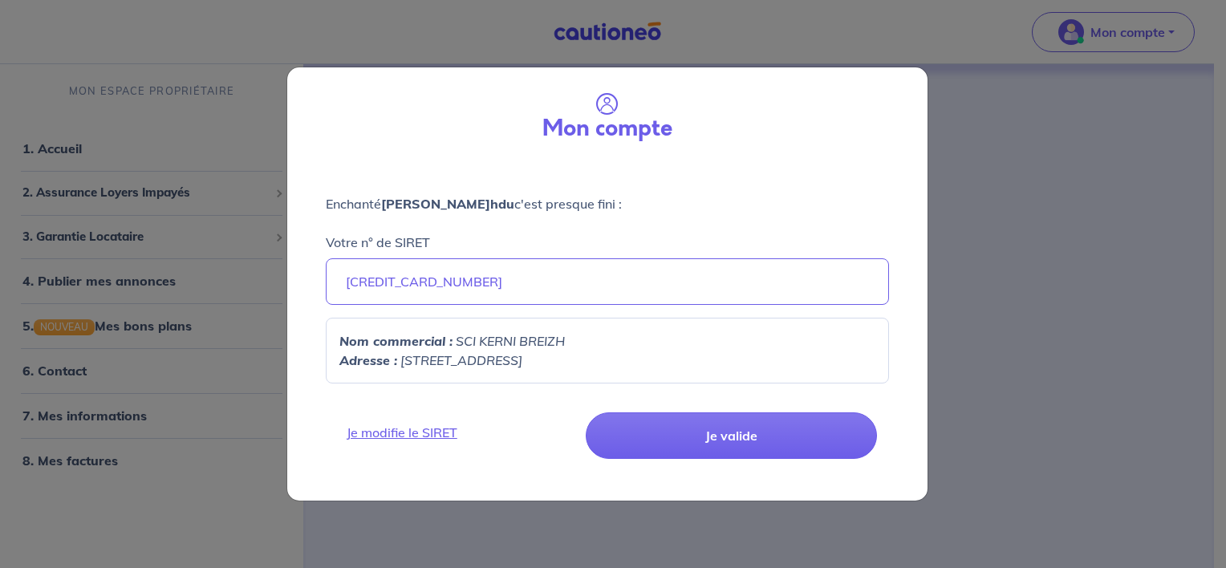
click at [1059, 388] on div "Mon compte Enchanté Nathalie Quenec'hdu c'est presque fini : Votre n° de SIRET …" at bounding box center [613, 284] width 1226 height 568
click at [947, 10] on div "Mon compte Enchanté Nathalie Quenec'hdu c'est presque fini : Votre n° de SIRET …" at bounding box center [613, 284] width 1226 height 568
